Goal: Information Seeking & Learning: Learn about a topic

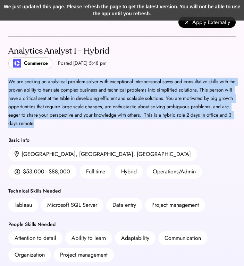
drag, startPoint x: 51, startPoint y: 125, endPoint x: 6, endPoint y: 83, distance: 61.7
copy div "We are seeking an analytical problem-solver with exceptional interpersonal savv…"
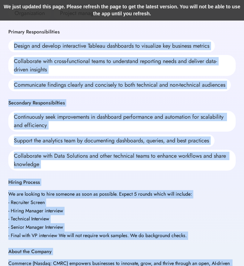
scroll to position [252, 0]
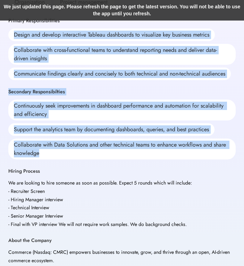
drag, startPoint x: 13, startPoint y: 132, endPoint x: 44, endPoint y: 155, distance: 39.1
click at [44, 155] on div "Analytics Analyst I - Hybrid Commerce Posted [DATE] 5:48 pm We are seeking an a…" at bounding box center [122, 134] width 228 height 701
copy div "Design and develop interactive Tableau dashboards to visualize key business met…"
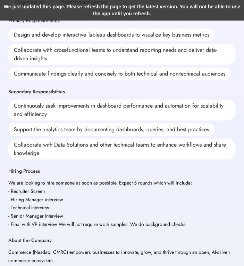
click at [131, 197] on div "We are looking to hire someone as soon as possible. Expect 5 rounds which will …" at bounding box center [100, 204] width 184 height 50
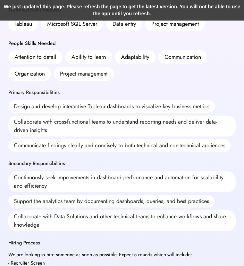
scroll to position [180, 0]
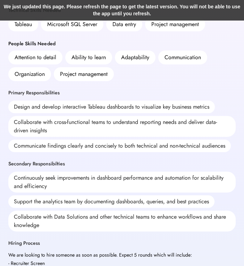
click at [140, 80] on div "Attention to detail Ability to learn Adaptability Communication Organization Pr…" at bounding box center [122, 65] width 228 height 31
click at [191, 87] on div "Analytics Analyst I - Hybrid Commerce Posted [DATE] 5:48 pm We are seeking an a…" at bounding box center [122, 206] width 228 height 701
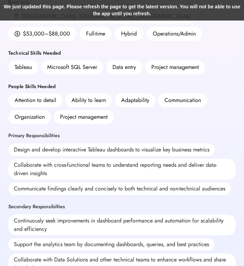
scroll to position [137, 0]
